Goal: Transaction & Acquisition: Purchase product/service

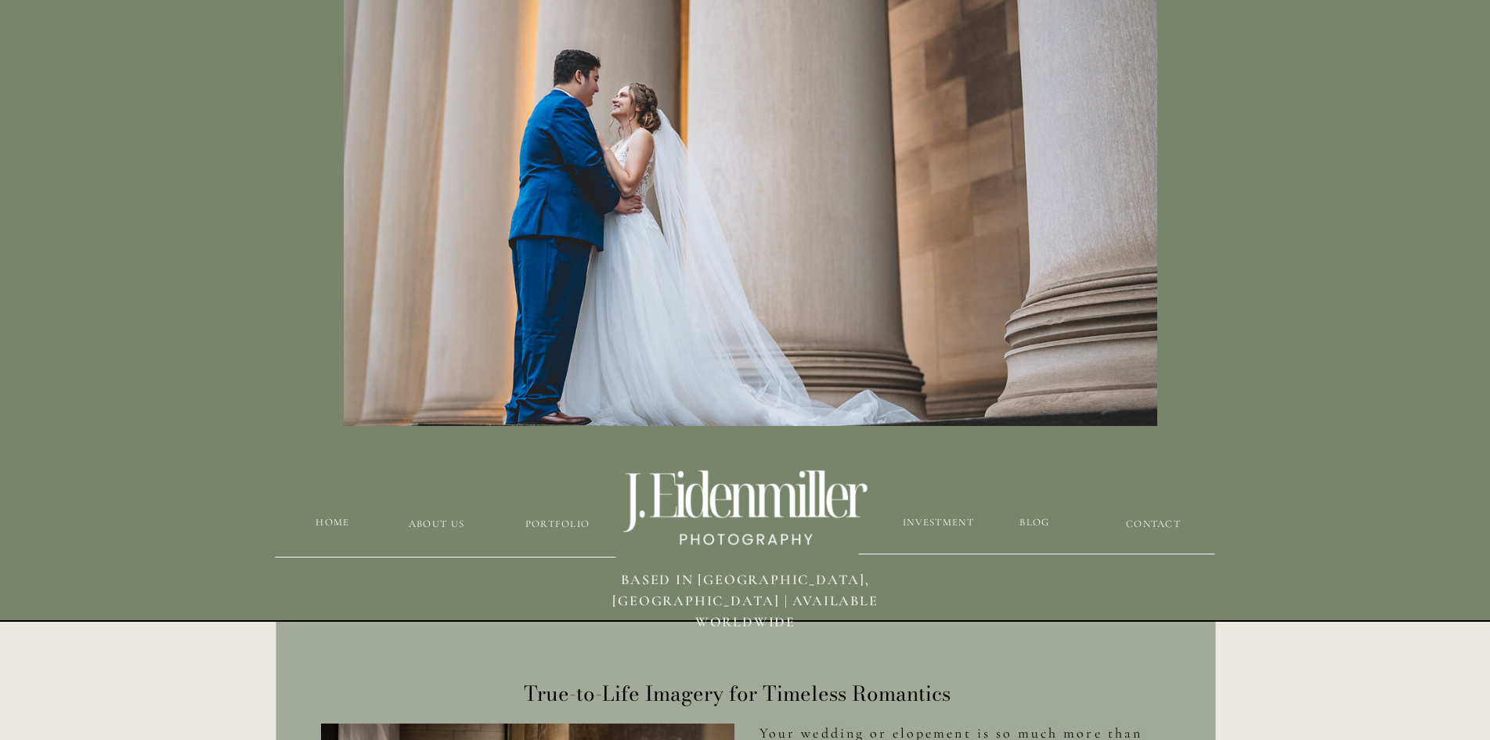
scroll to position [157, 0]
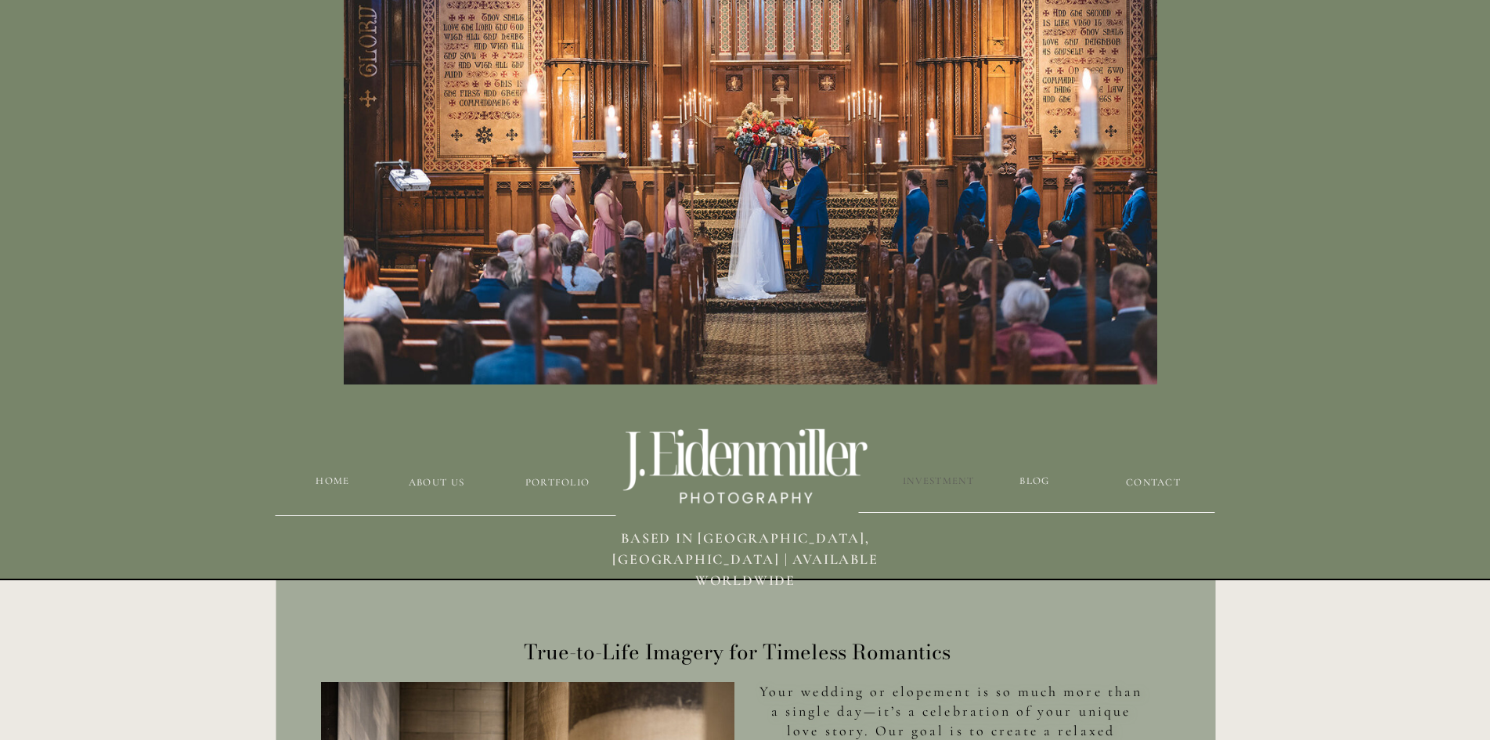
click at [930, 482] on h3 "Investment" at bounding box center [939, 481] width 74 height 15
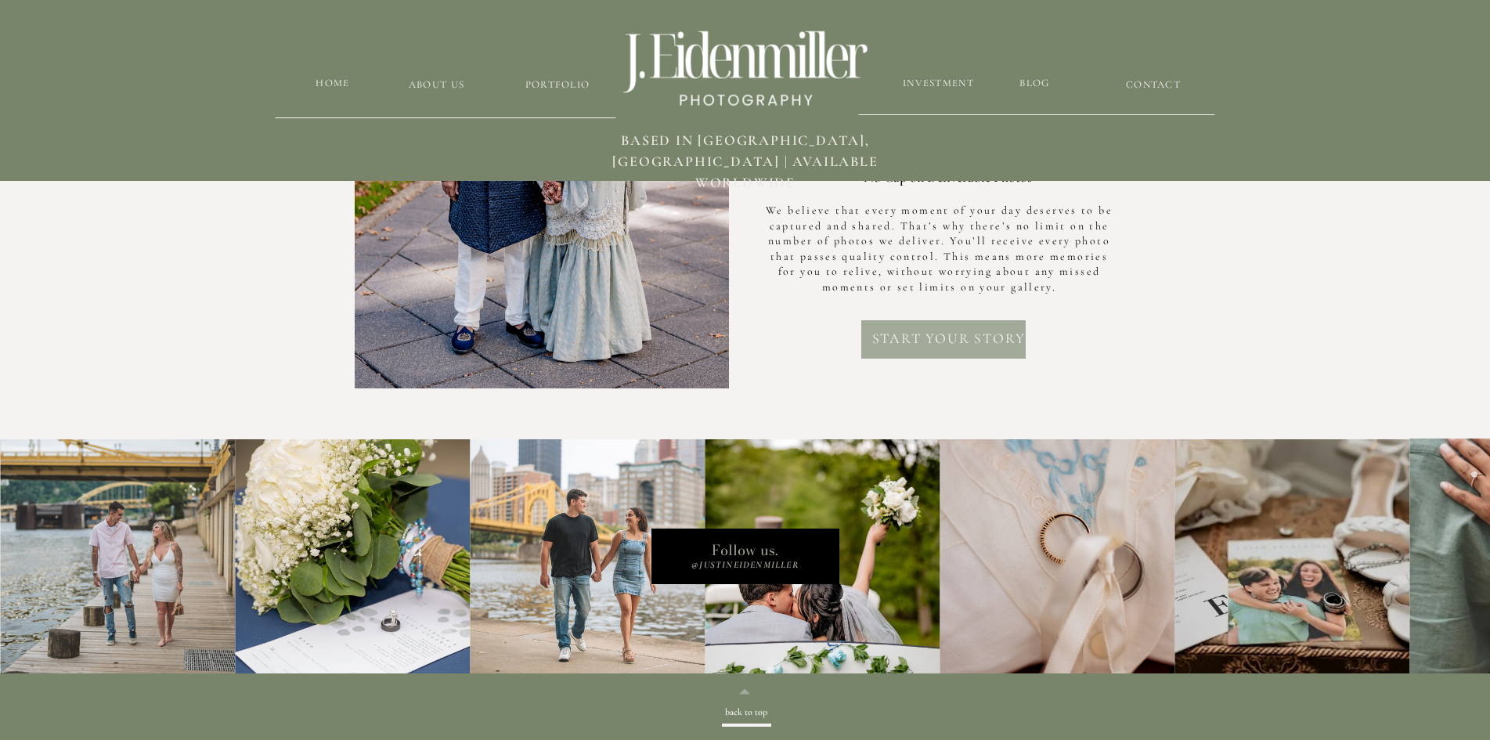
scroll to position [4760, 0]
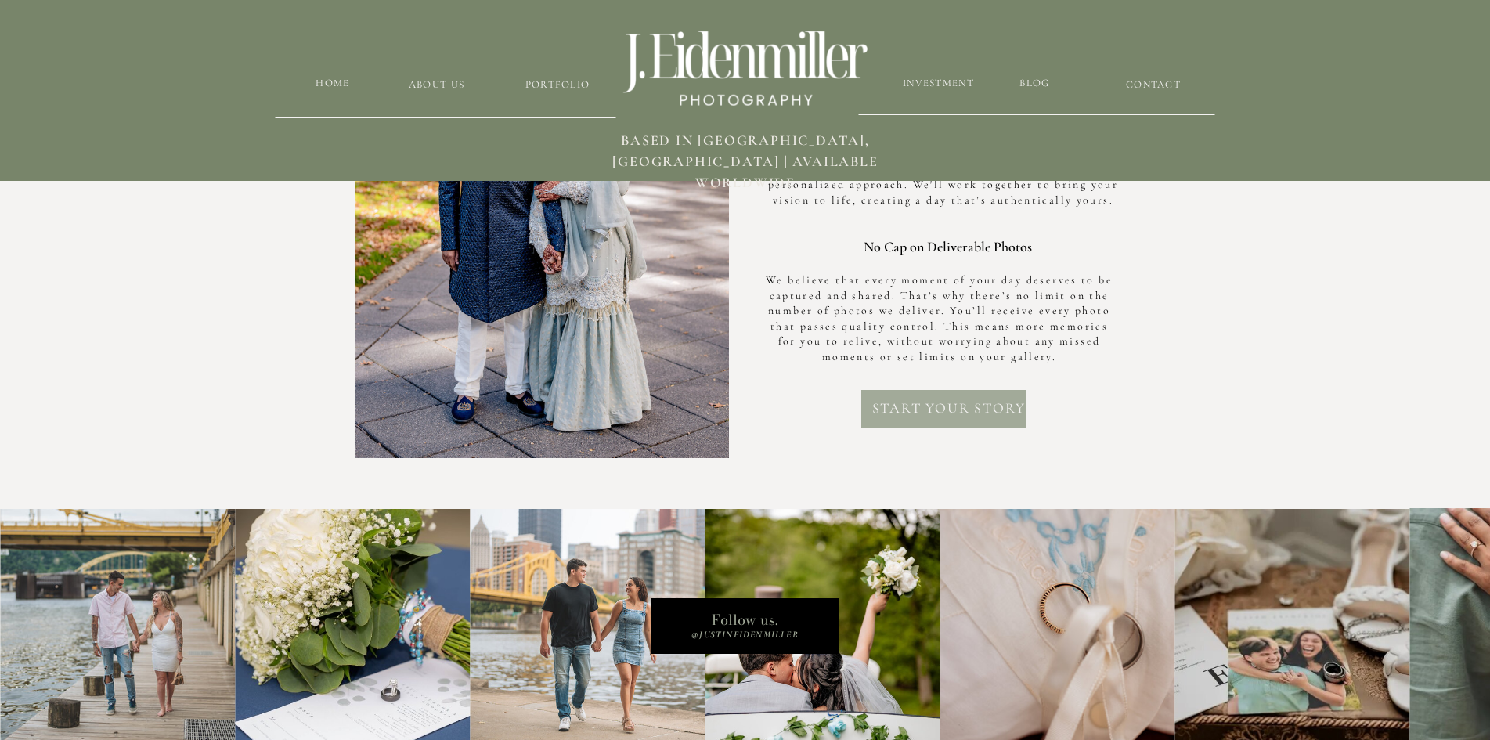
click at [928, 402] on h2 "Start your story" at bounding box center [949, 413] width 160 height 31
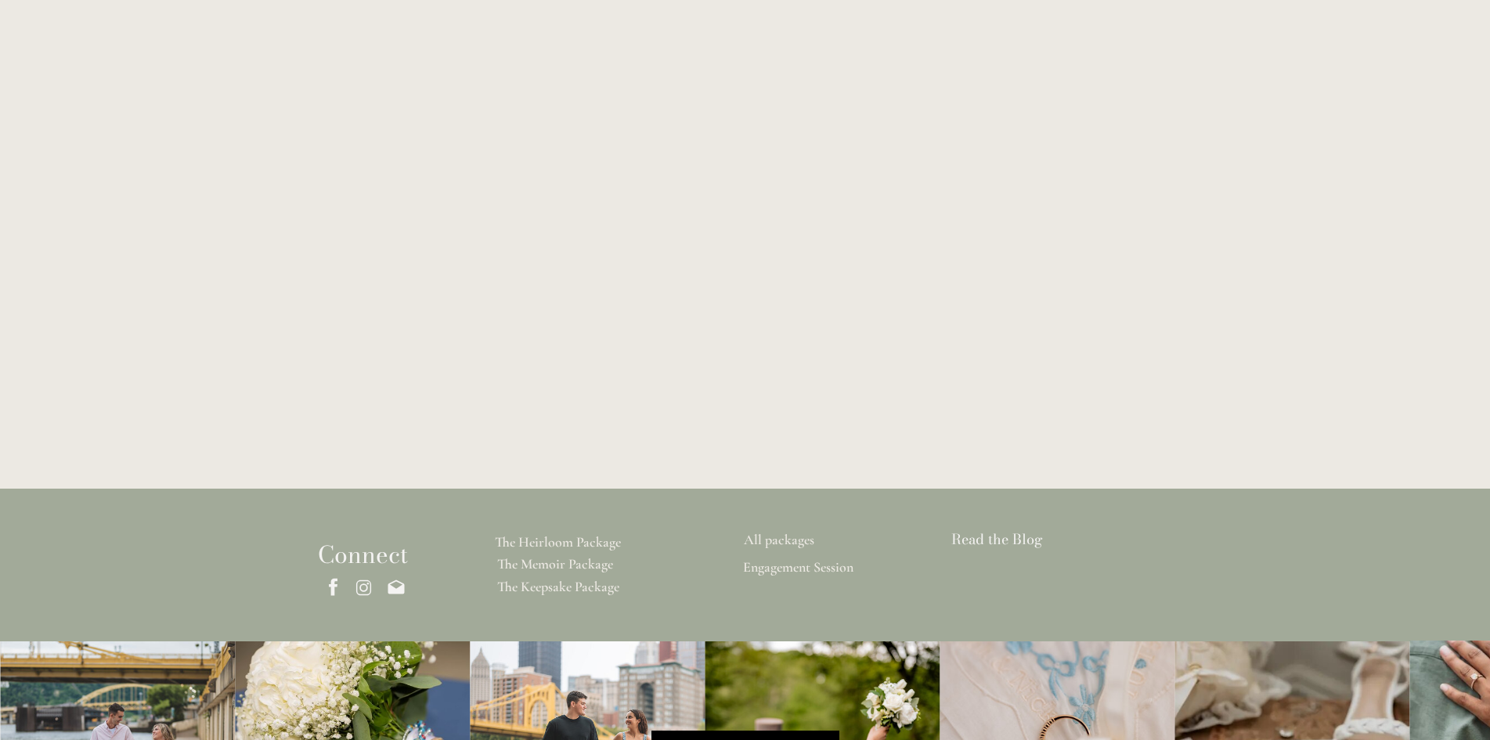
scroll to position [4073, 0]
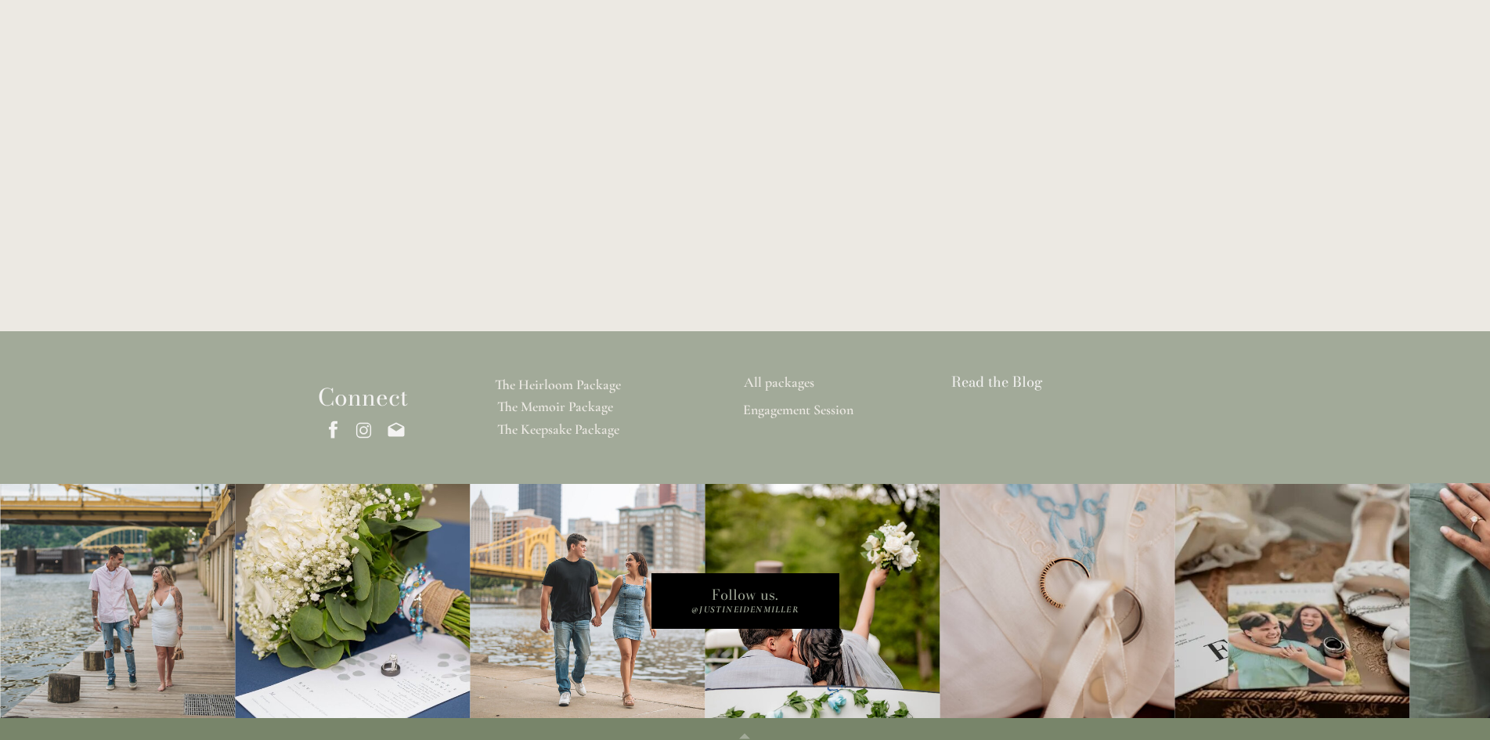
click at [788, 382] on h3 "All packages" at bounding box center [779, 383] width 108 height 18
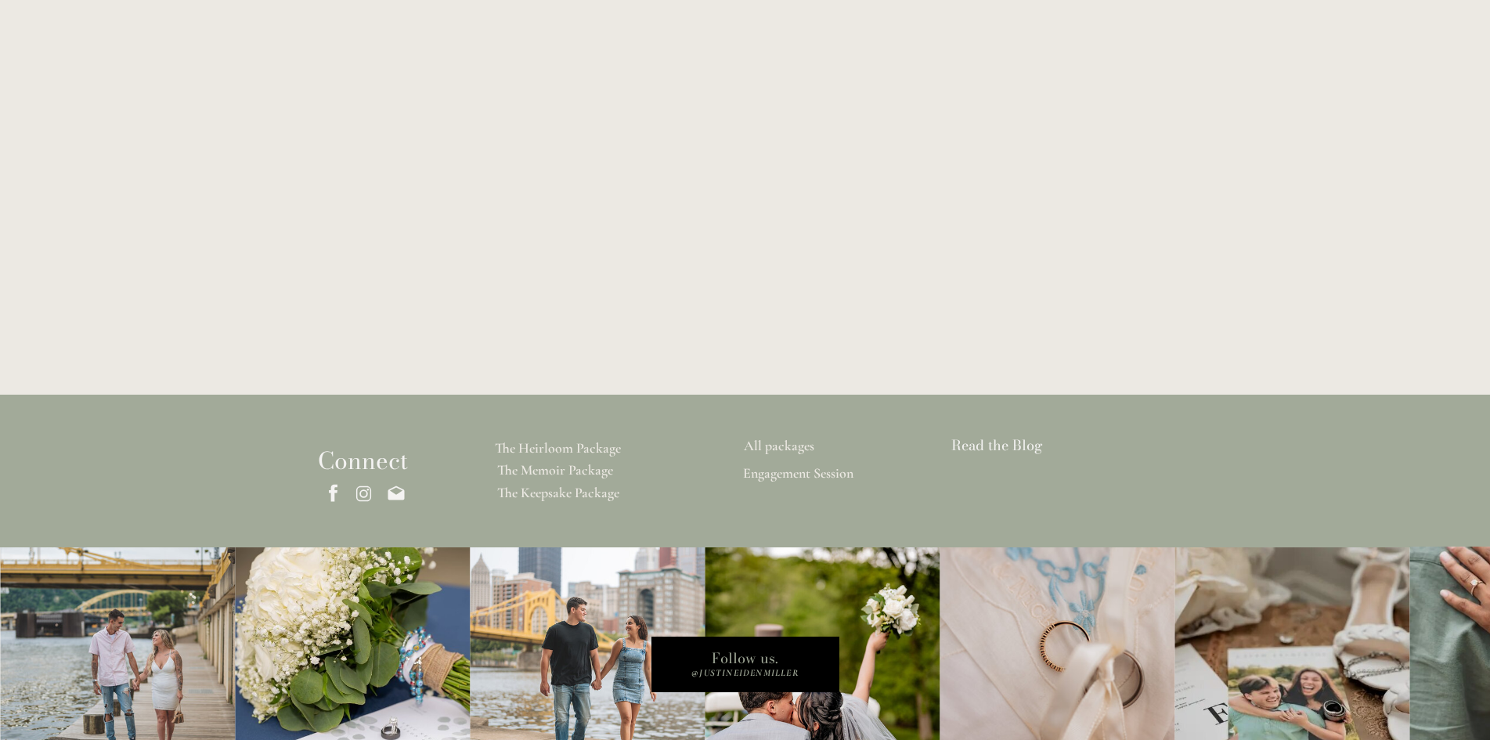
scroll to position [4073, 0]
